Goal: Task Accomplishment & Management: Manage account settings

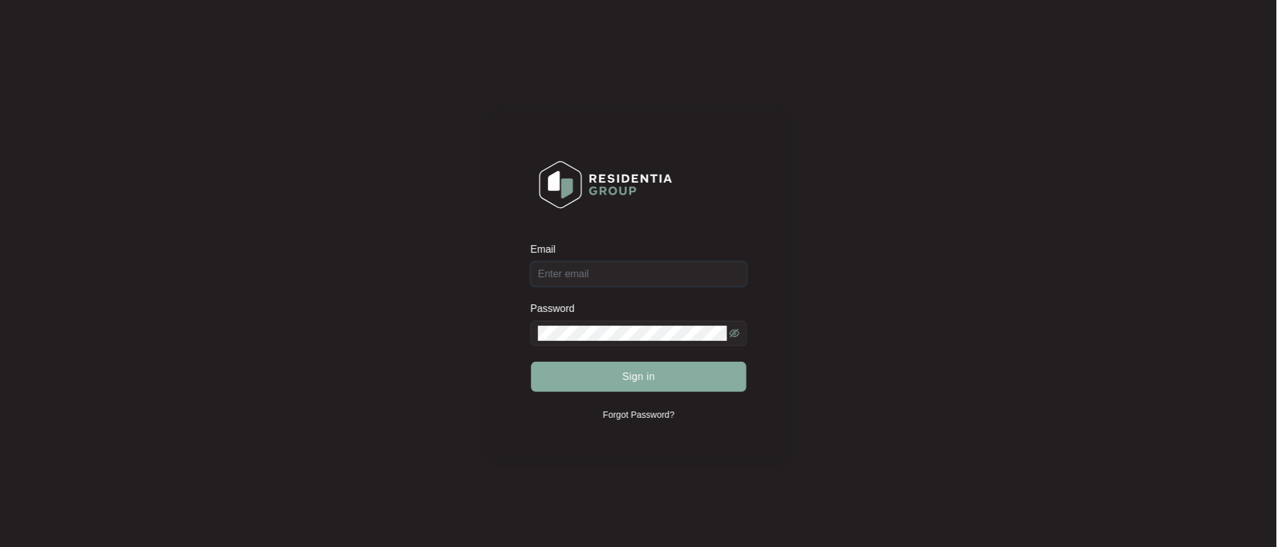
type input "[EMAIL_ADDRESS][DOMAIN_NAME]"
click at [638, 377] on span "Sign in" at bounding box center [638, 376] width 33 height 15
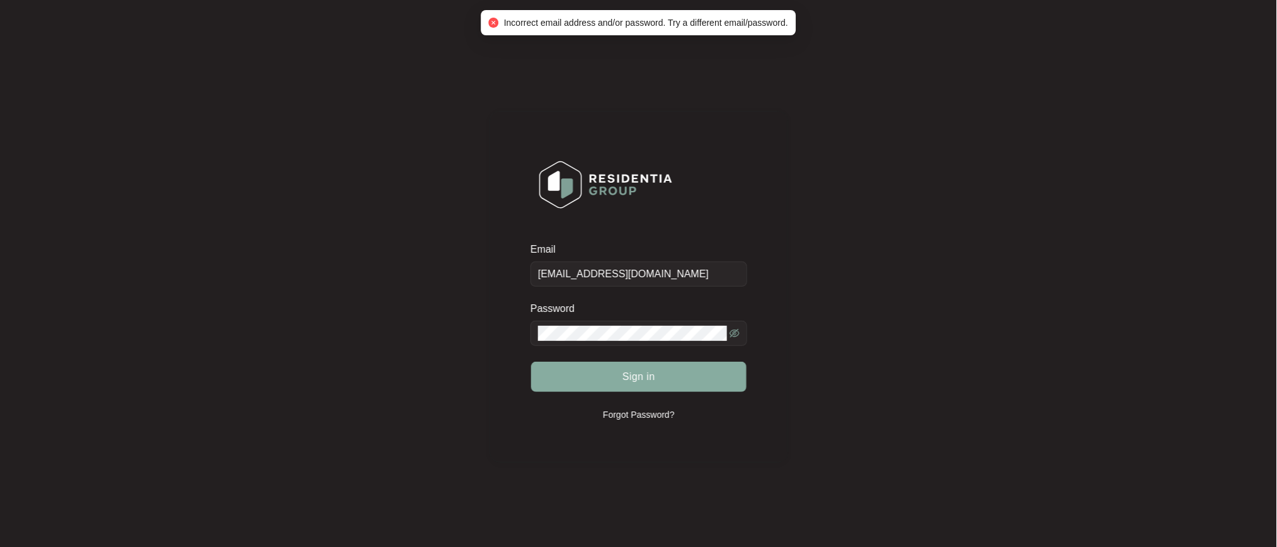
click at [711, 377] on button "Sign in" at bounding box center [638, 377] width 215 height 30
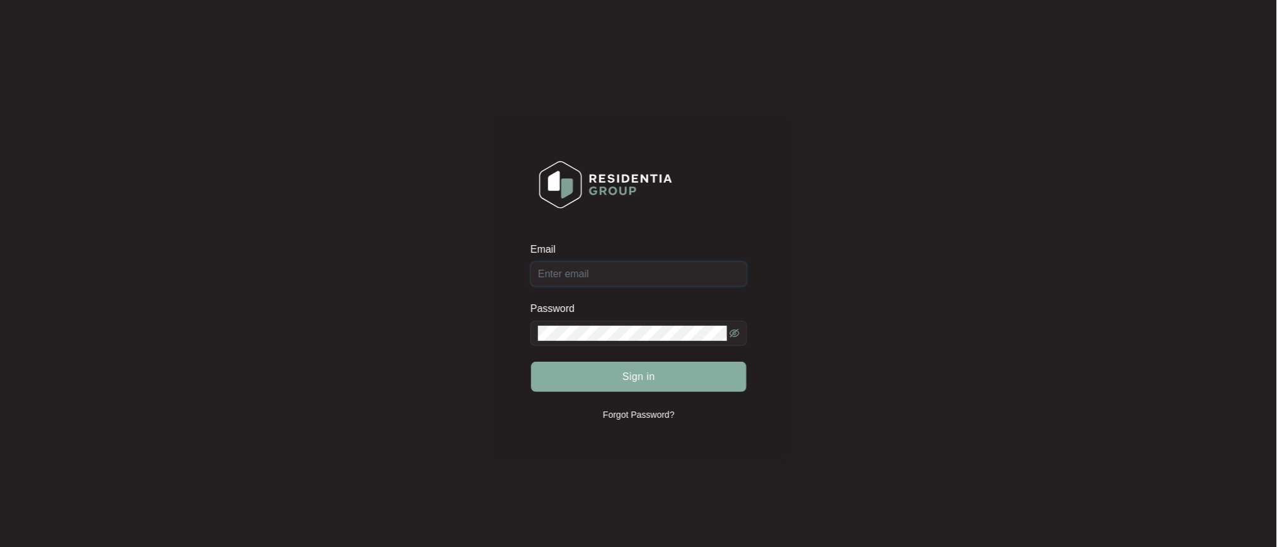
type input "[EMAIL_ADDRESS][DOMAIN_NAME]"
click at [653, 381] on span "Sign in" at bounding box center [638, 376] width 33 height 15
